Goal: Task Accomplishment & Management: Use online tool/utility

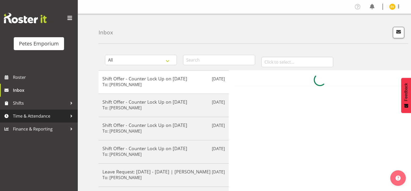
click at [54, 114] on span "Time & Attendance" at bounding box center [40, 116] width 54 height 8
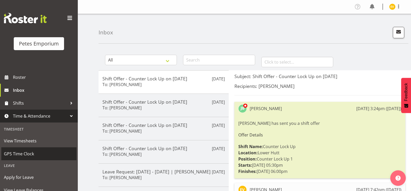
click at [47, 151] on span "GPS Time Clock" at bounding box center [39, 154] width 70 height 8
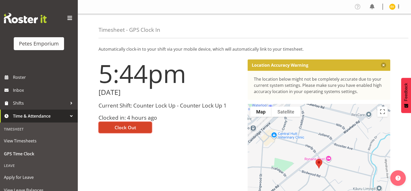
click at [134, 126] on span "Clock Out" at bounding box center [124, 127] width 21 height 7
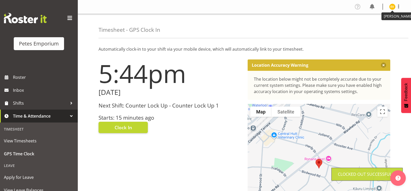
click at [394, 6] on img at bounding box center [392, 7] width 6 height 6
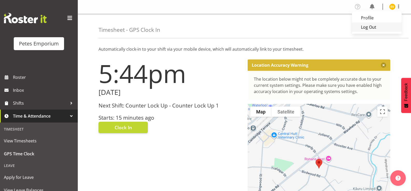
click at [379, 28] on link "Log Out" at bounding box center [376, 27] width 50 height 9
